Goal: Find specific page/section: Find specific page/section

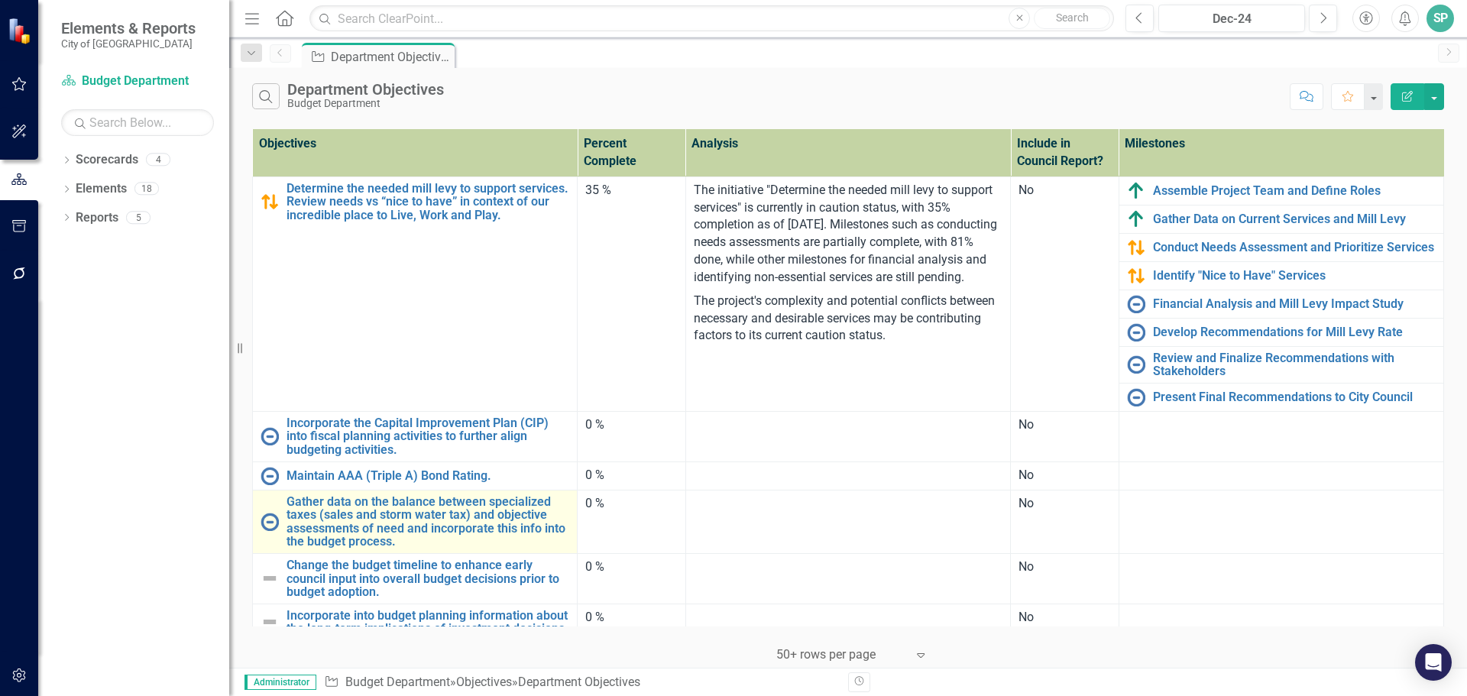
click at [269, 524] on img at bounding box center [270, 522] width 18 height 18
click at [321, 527] on link "Gather data on the balance between specialized taxes (sales and storm water tax…" at bounding box center [428, 521] width 283 height 53
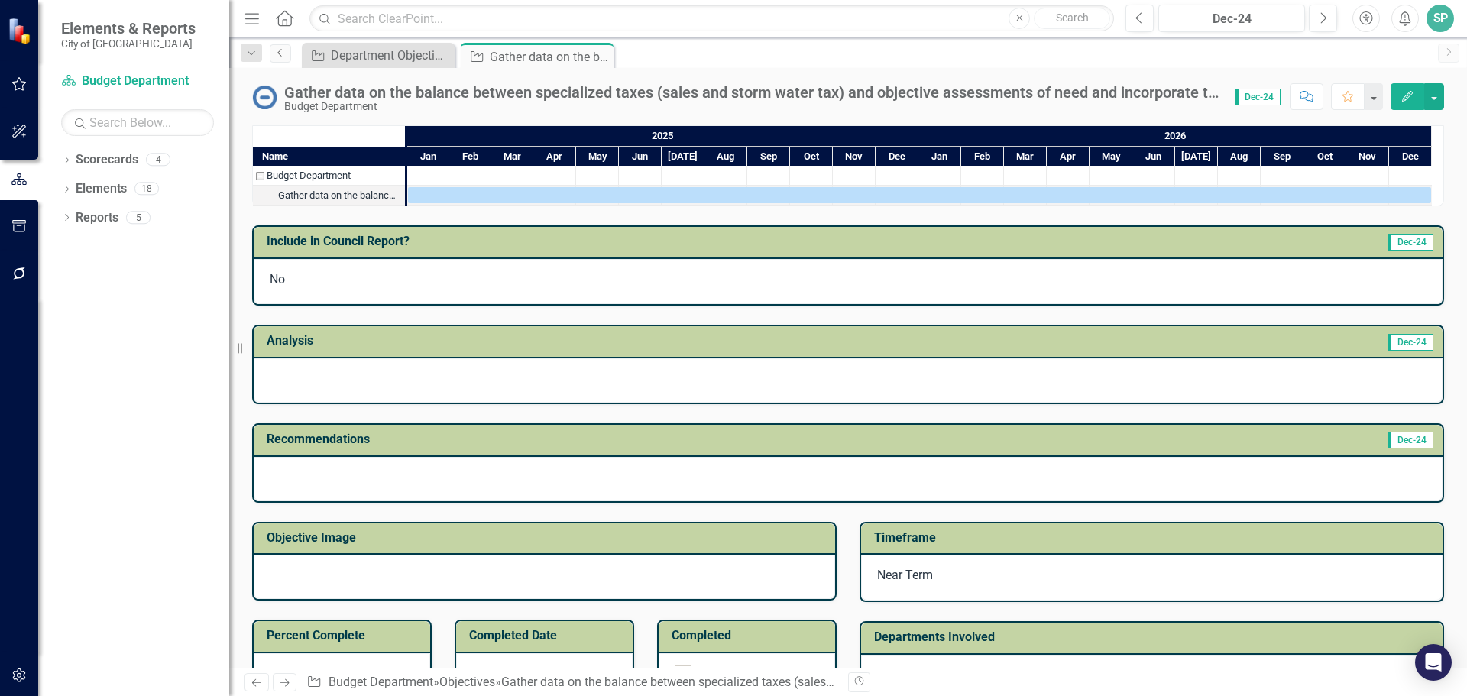
click at [280, 54] on icon "Previous" at bounding box center [280, 52] width 12 height 9
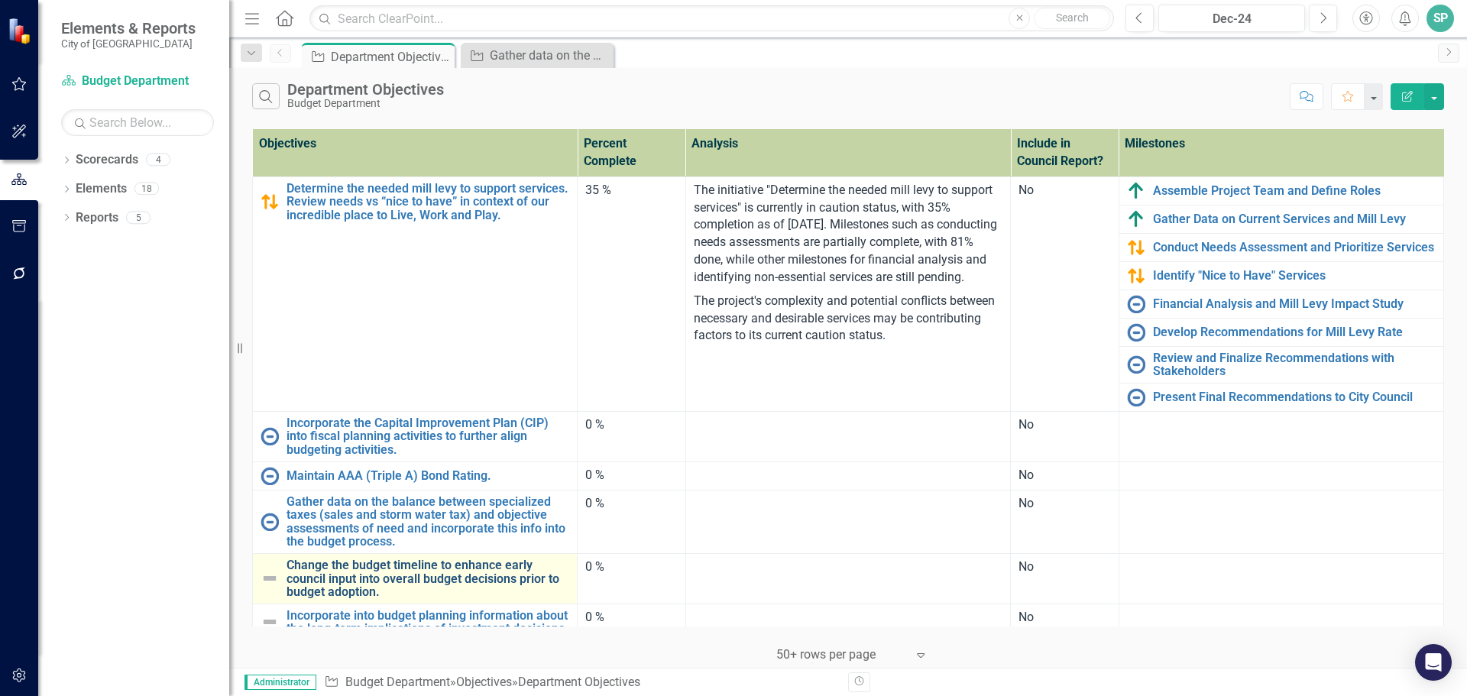
click at [314, 576] on link "Change the budget timeline to enhance early council input into overall budget d…" at bounding box center [428, 579] width 283 height 40
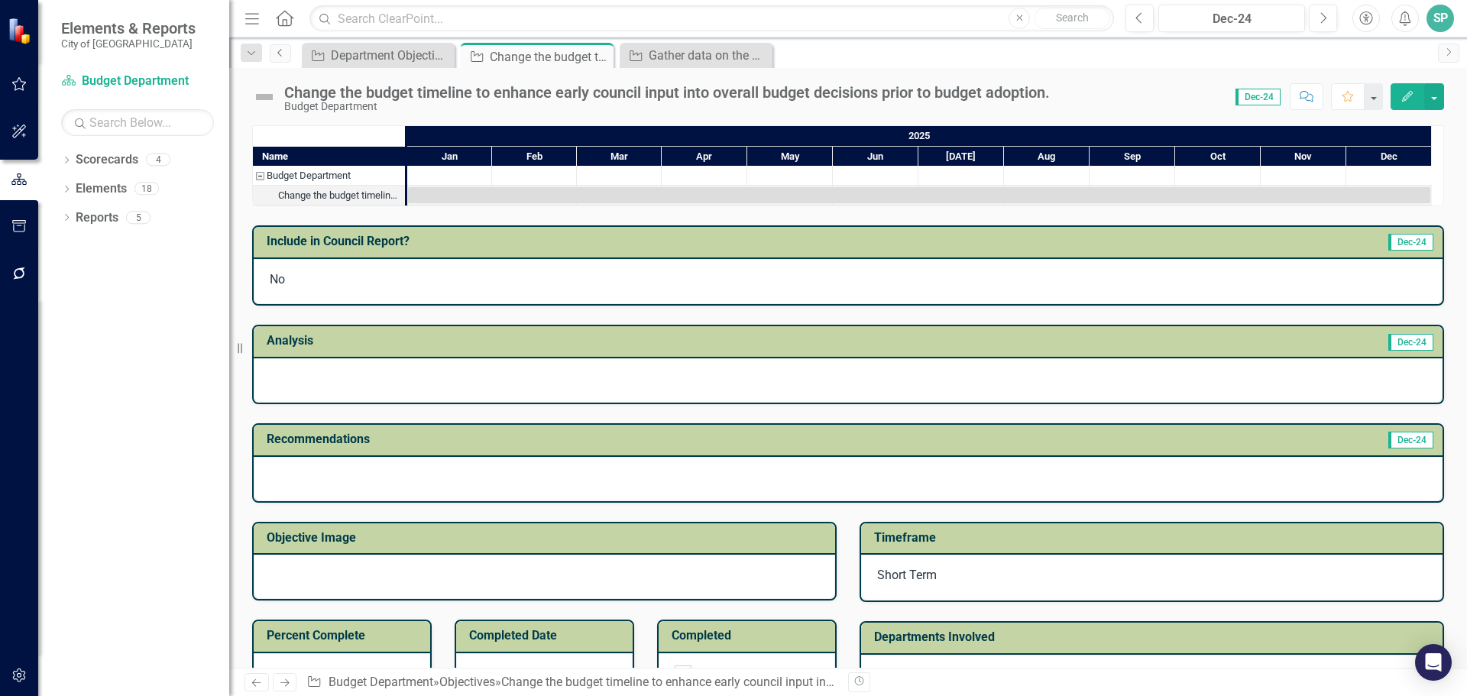
click at [282, 57] on icon "Previous" at bounding box center [280, 52] width 12 height 9
